Goal: Transaction & Acquisition: Purchase product/service

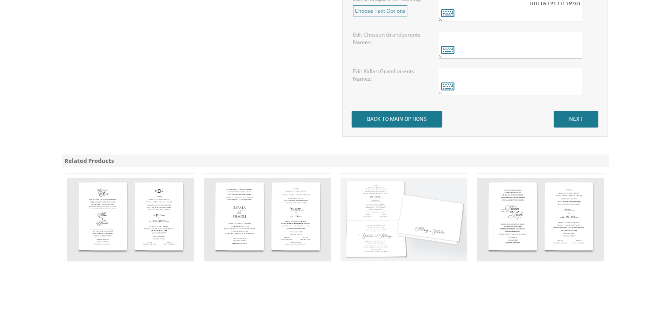
scroll to position [829, 0]
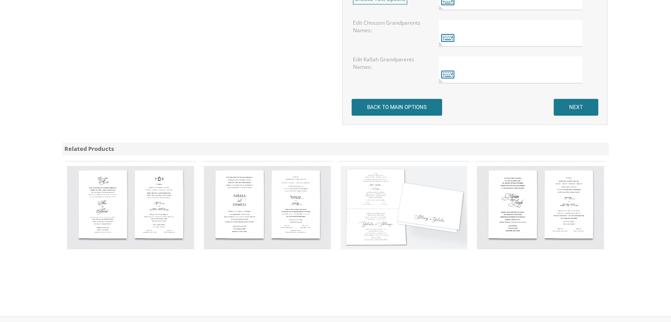
click at [422, 234] on img at bounding box center [404, 207] width 127 height 83
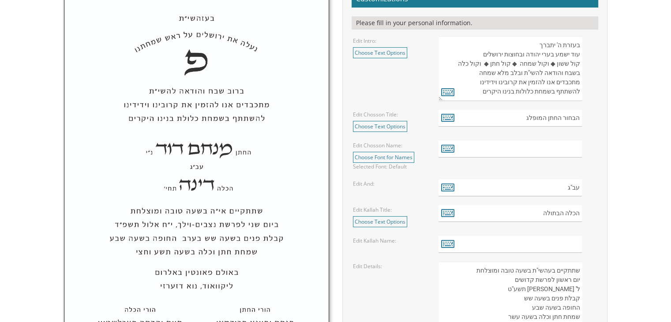
scroll to position [367, 0]
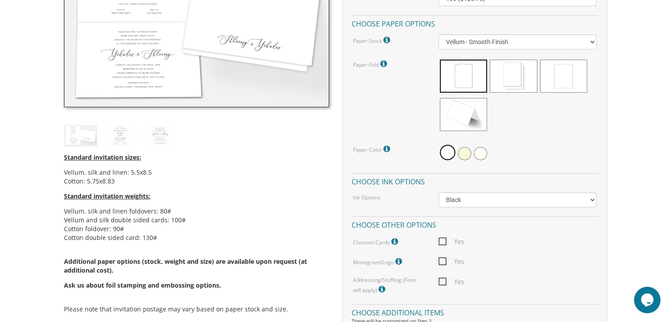
scroll to position [354, 0]
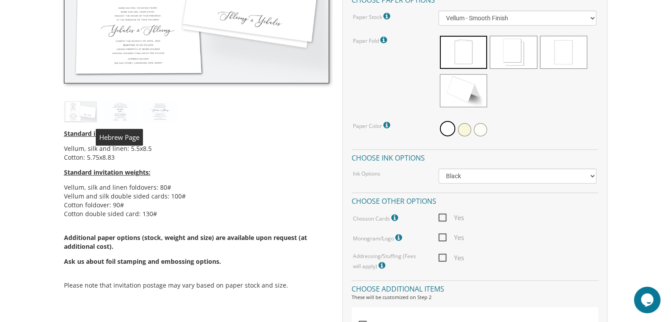
click at [132, 111] on img at bounding box center [120, 112] width 33 height 22
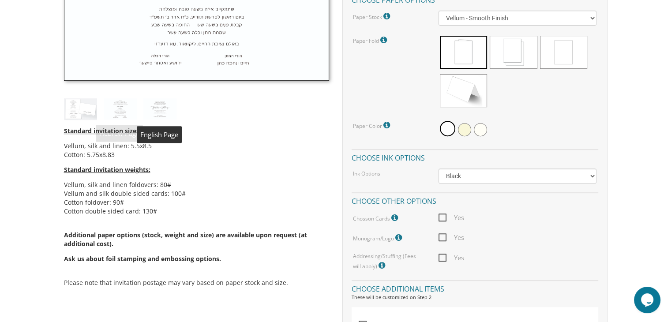
click at [155, 111] on img at bounding box center [159, 109] width 33 height 22
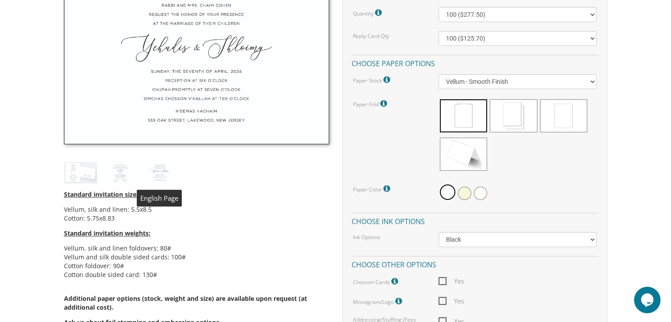
scroll to position [291, 0]
click at [71, 175] on img at bounding box center [80, 173] width 33 height 22
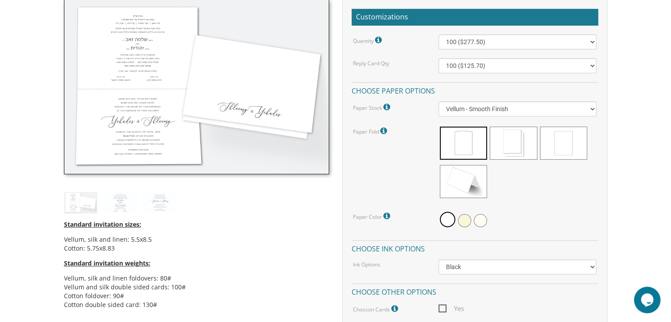
scroll to position [263, 0]
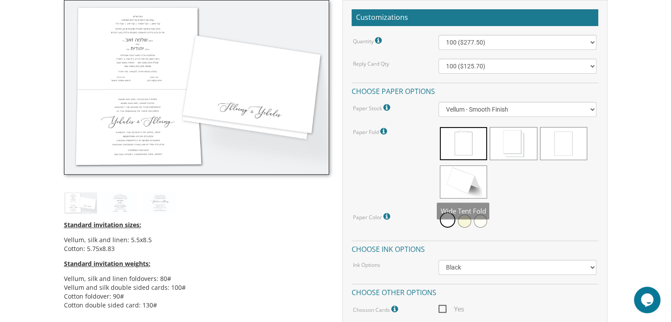
click at [484, 184] on span at bounding box center [463, 181] width 47 height 33
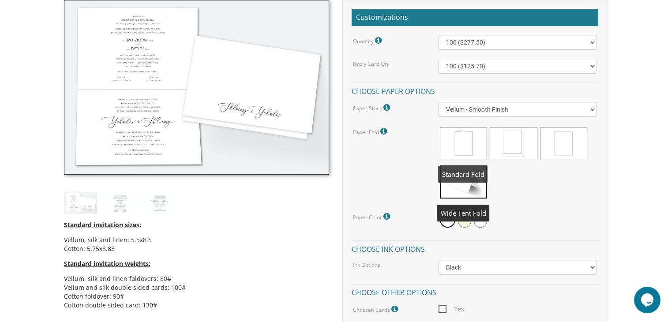
click at [481, 150] on span at bounding box center [463, 143] width 47 height 33
click at [462, 174] on span at bounding box center [463, 181] width 47 height 33
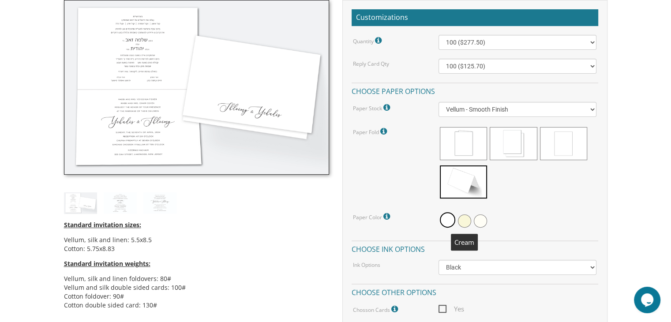
click at [466, 223] on span at bounding box center [464, 220] width 13 height 13
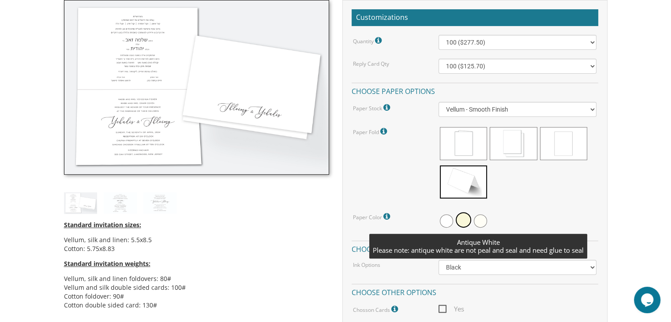
click at [480, 221] on span at bounding box center [480, 220] width 13 height 13
click at [478, 222] on span at bounding box center [479, 219] width 15 height 15
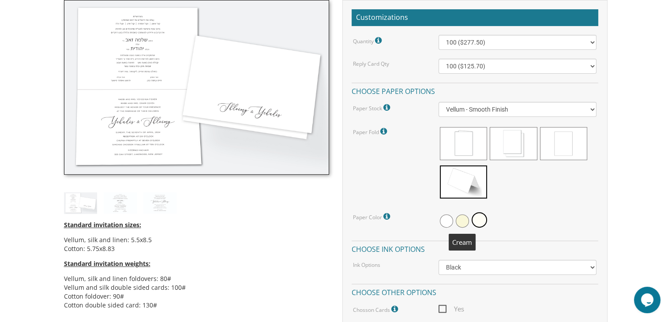
click at [463, 219] on span at bounding box center [462, 220] width 13 height 13
click at [450, 220] on span at bounding box center [446, 220] width 13 height 13
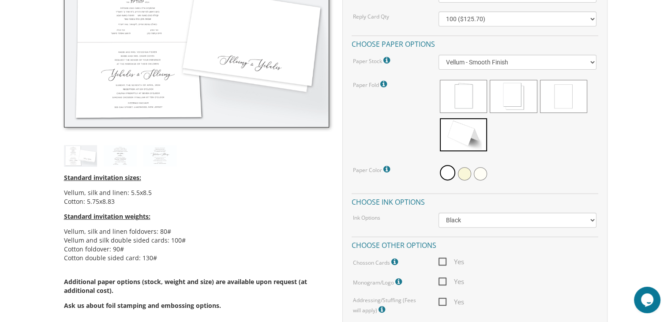
scroll to position [311, 0]
click at [520, 225] on select "Black Colored Ink ($65.00) Black + One Color ($211.00) Two Colors ($265.00)" at bounding box center [518, 219] width 158 height 15
click at [439, 212] on select "Black Colored Ink ($65.00) Black + One Color ($211.00) Two Colors ($265.00)" at bounding box center [518, 219] width 158 height 15
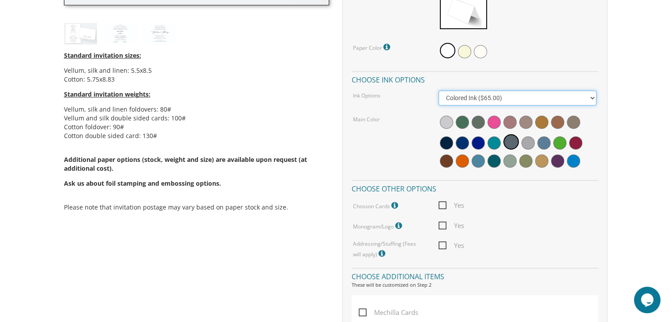
scroll to position [434, 0]
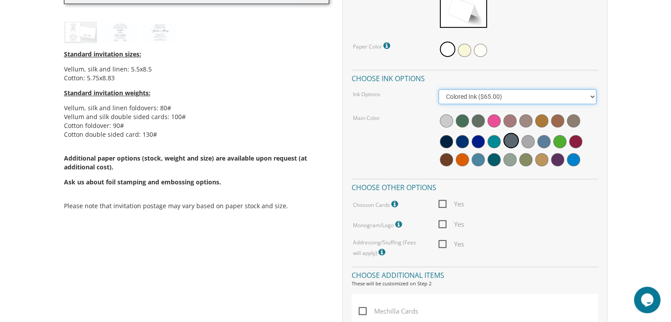
click at [489, 92] on select "Black Colored Ink ($65.00) Black + One Color ($211.00) Two Colors ($265.00)" at bounding box center [518, 96] width 158 height 15
select select "Black"
click at [439, 89] on select "Black Colored Ink ($65.00) Black + One Color ($211.00) Two Colors ($265.00)" at bounding box center [518, 96] width 158 height 15
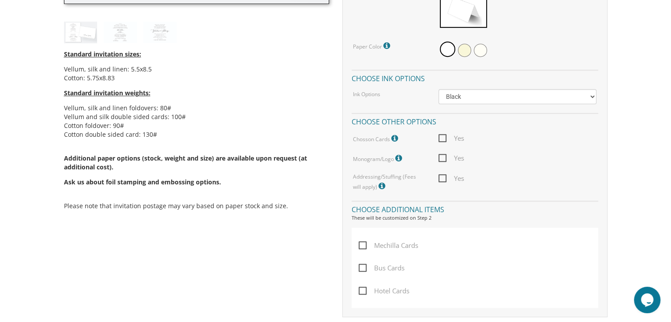
click at [396, 138] on icon at bounding box center [395, 139] width 9 height 8
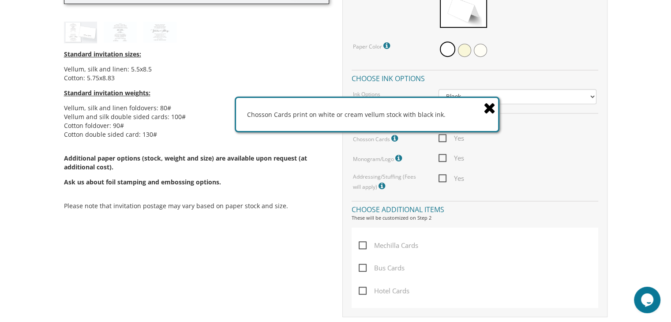
click at [486, 103] on icon at bounding box center [490, 107] width 12 height 15
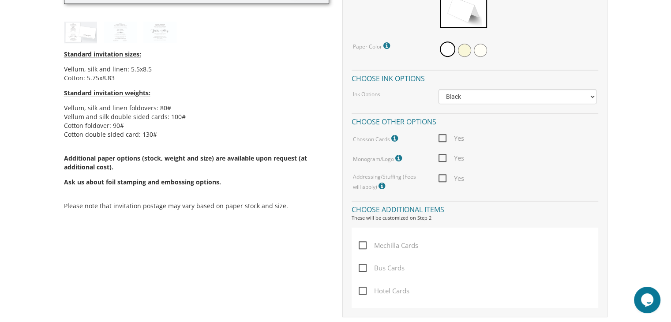
click at [444, 136] on span "Yes" at bounding box center [452, 138] width 26 height 11
click at [444, 136] on input "Yes" at bounding box center [442, 138] width 6 height 6
checkbox input "true"
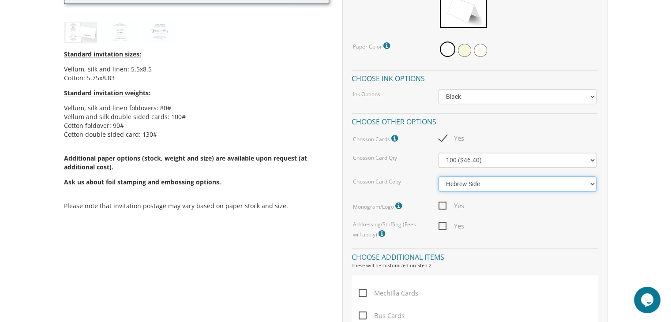
click at [461, 185] on select "Hebrew Side English Side" at bounding box center [518, 184] width 158 height 15
click at [439, 177] on select "Hebrew Side English Side" at bounding box center [518, 184] width 158 height 15
click at [459, 186] on select "Hebrew Side English Side" at bounding box center [518, 184] width 158 height 15
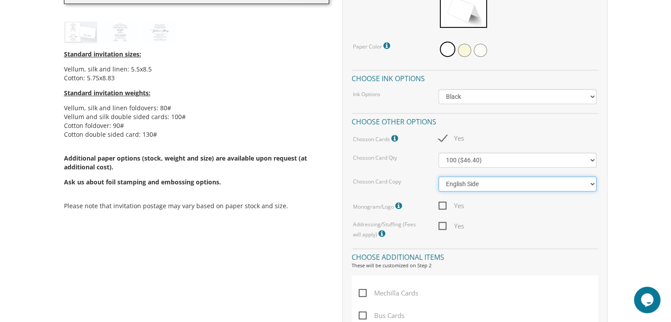
select select "Hebrew Side"
click at [439, 177] on select "Hebrew Side English Side" at bounding box center [518, 184] width 158 height 15
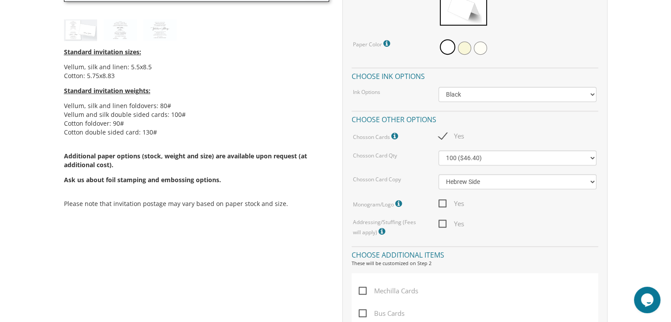
click at [441, 202] on span "Yes" at bounding box center [452, 203] width 26 height 11
click at [441, 202] on input "Yes" at bounding box center [442, 203] width 6 height 6
checkbox input "true"
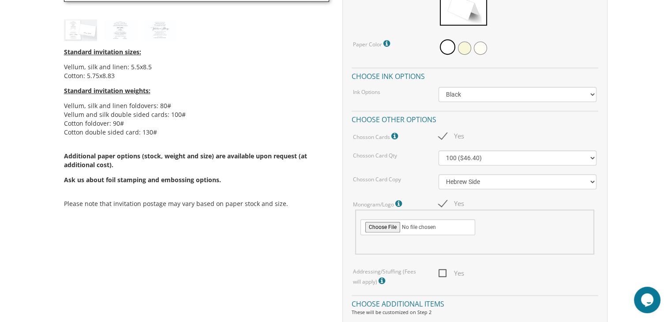
click at [443, 270] on span "Yes" at bounding box center [452, 273] width 26 height 11
click at [443, 270] on input "Yes" at bounding box center [442, 273] width 6 height 6
click at [443, 270] on span "Yes" at bounding box center [452, 273] width 26 height 11
click at [443, 270] on input "Yes" at bounding box center [442, 273] width 6 height 6
checkbox input "false"
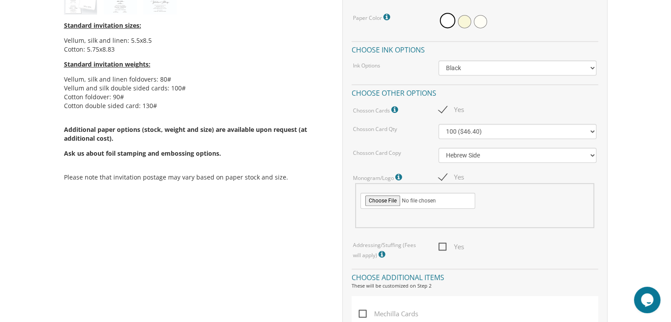
scroll to position [461, 0]
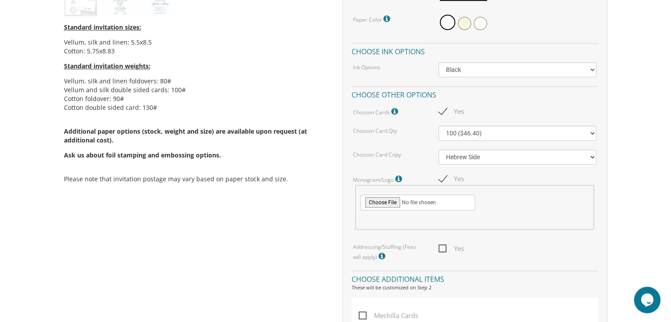
click at [440, 111] on span "Yes" at bounding box center [452, 111] width 26 height 11
click at [440, 111] on input "Yes" at bounding box center [442, 111] width 6 height 6
checkbox input "false"
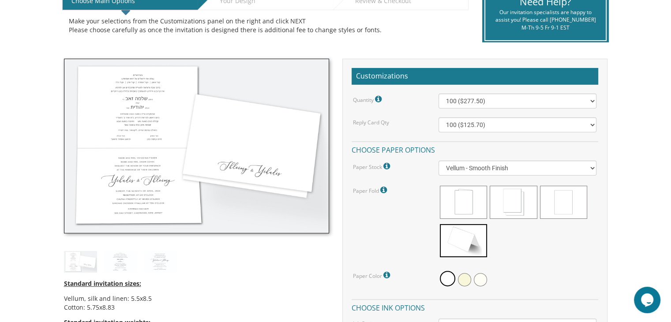
scroll to position [203, 0]
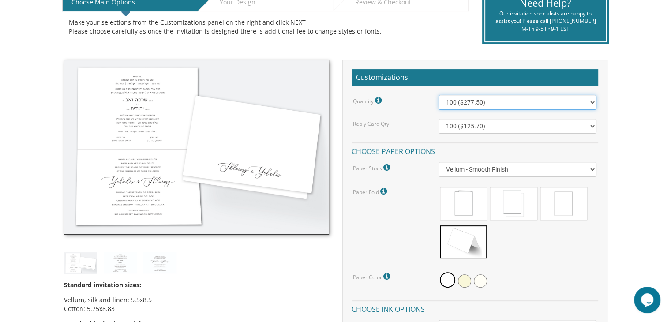
click at [472, 103] on select "100 ($277.50) 200 ($330.45) 300 ($380.65) 400 ($432.70) 500 ($482.10) 600 ($534…" at bounding box center [518, 102] width 158 height 15
select select "400"
click at [439, 95] on select "100 ($277.50) 200 ($330.45) 300 ($380.65) 400 ($432.70) 500 ($482.10) 600 ($534…" at bounding box center [518, 102] width 158 height 15
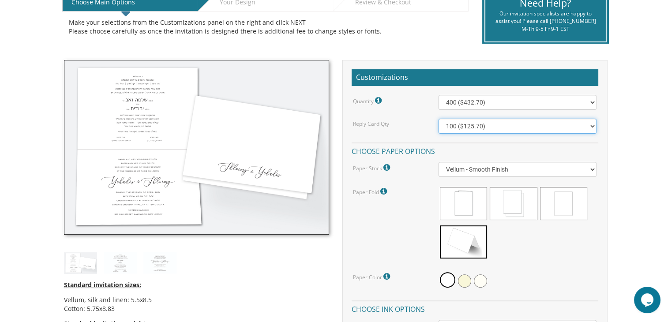
click at [473, 131] on select "100 ($125.70) 200 ($150.60) 300 ($177.95) 400 ($270.70) 500 ($225.30) 600 ($249…" at bounding box center [518, 126] width 158 height 15
select select "200"
click at [439, 119] on select "100 ($125.70) 200 ($150.60) 300 ($177.95) 400 ($270.70) 500 ($225.30) 600 ($249…" at bounding box center [518, 126] width 158 height 15
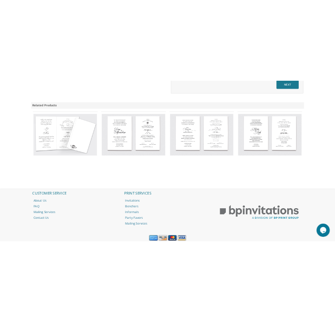
scroll to position [989, 0]
